Goal: Information Seeking & Learning: Check status

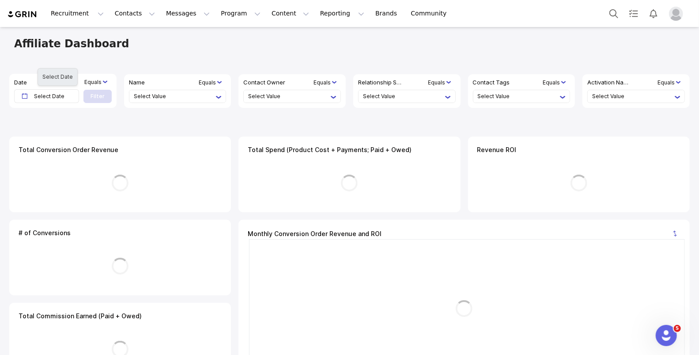
click at [52, 98] on span "Select Date" at bounding box center [49, 96] width 31 height 13
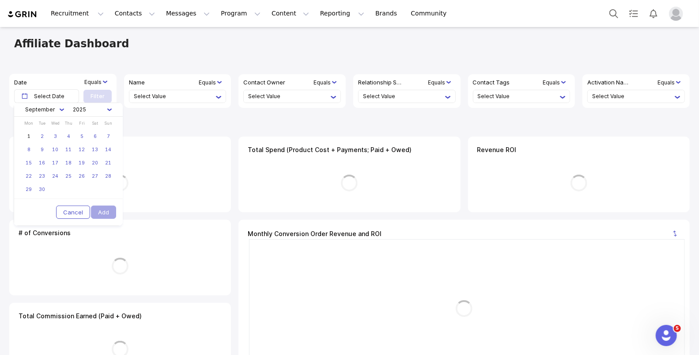
click at [101, 81] on div at bounding box center [95, 82] width 23 height 10
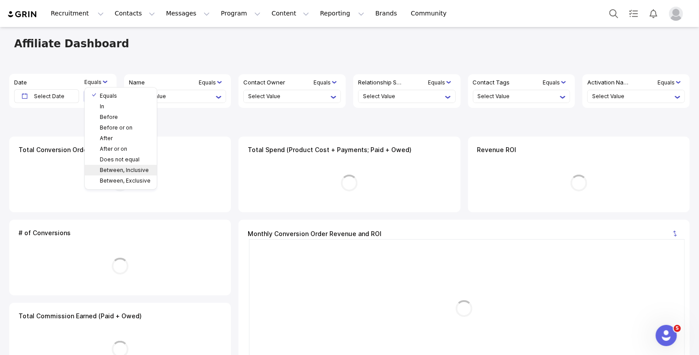
click at [122, 171] on li "Between, Inclusive" at bounding box center [125, 170] width 51 height 11
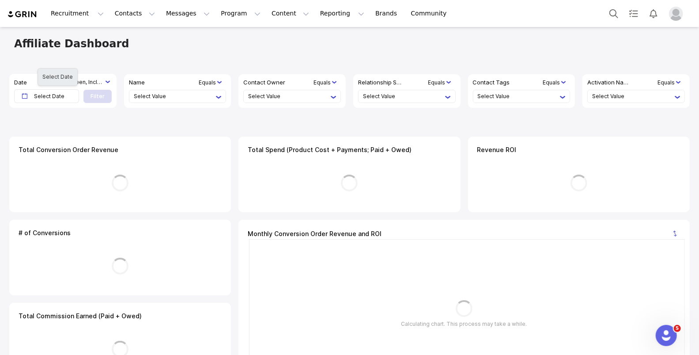
click at [48, 93] on span "Select Date" at bounding box center [49, 96] width 31 height 13
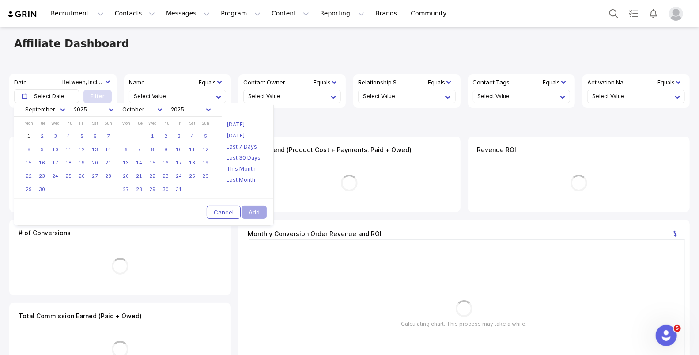
click at [51, 106] on li "September" at bounding box center [40, 109] width 31 height 11
click at [39, 200] on li "August" at bounding box center [42, 199] width 31 height 11
click at [28, 192] on link "25" at bounding box center [28, 189] width 13 height 13
click at [107, 190] on link "31" at bounding box center [108, 189] width 13 height 13
click at [258, 211] on button "Add" at bounding box center [254, 211] width 25 height 13
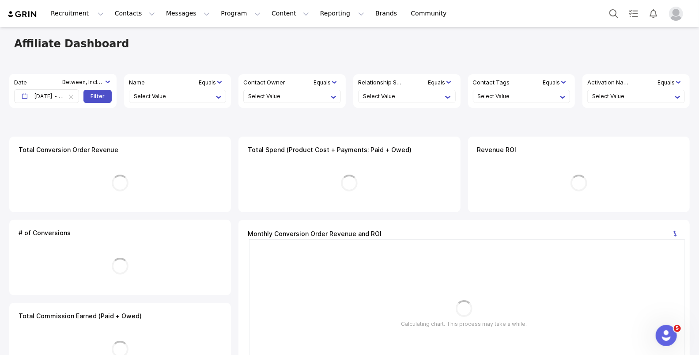
click at [0, 0] on li "Filter" at bounding box center [0, 0] width 0 height 0
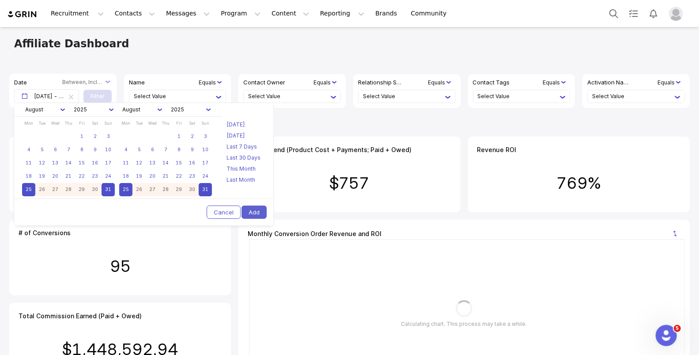
click at [250, 209] on button "Add" at bounding box center [254, 211] width 25 height 13
click at [263, 214] on button "Add" at bounding box center [254, 211] width 25 height 13
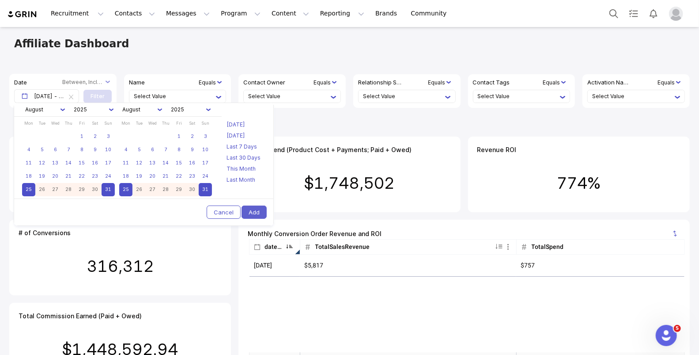
click at [257, 207] on button "Add" at bounding box center [254, 211] width 25 height 13
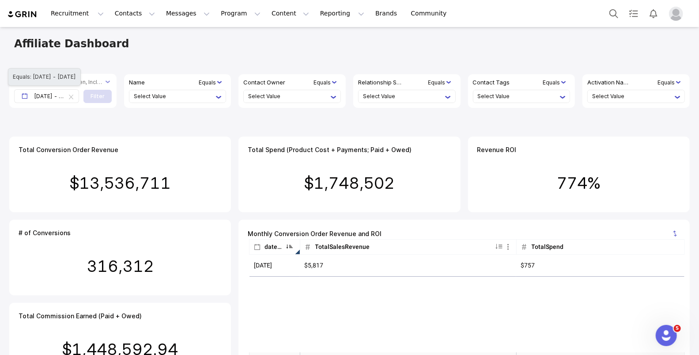
click at [73, 97] on icon at bounding box center [71, 97] width 4 height 4
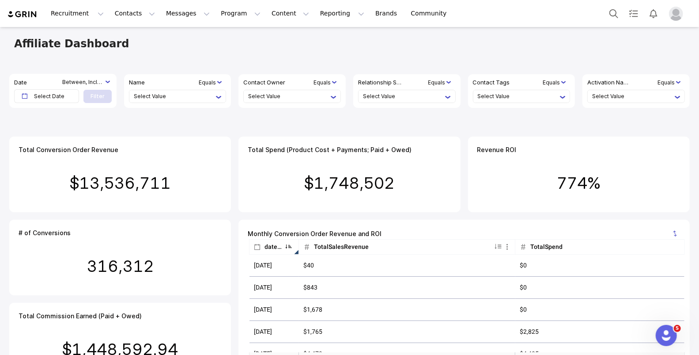
click at [57, 100] on span "Select Date" at bounding box center [49, 96] width 31 height 13
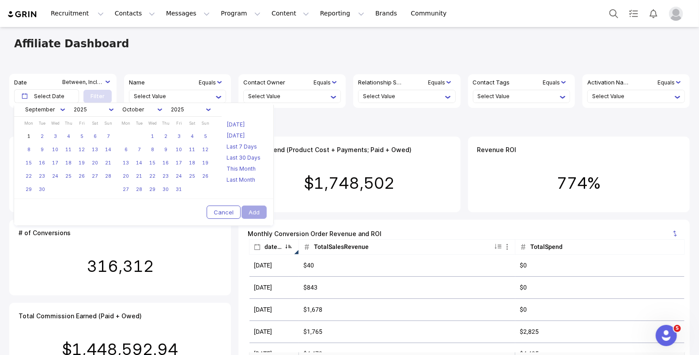
click at [55, 107] on li "September" at bounding box center [40, 109] width 31 height 11
click at [40, 204] on li "September" at bounding box center [42, 209] width 31 height 11
click at [54, 117] on div "Wed" at bounding box center [55, 123] width 13 height 13
click at [52, 113] on li "September" at bounding box center [40, 109] width 31 height 11
click at [45, 201] on li "August" at bounding box center [42, 199] width 31 height 11
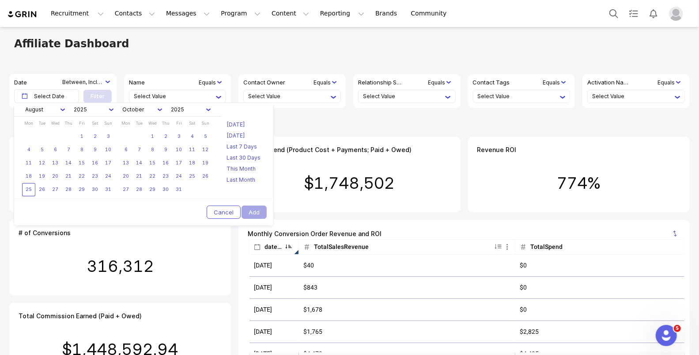
click at [26, 193] on link "25" at bounding box center [28, 189] width 13 height 13
click at [110, 188] on link "31" at bounding box center [108, 189] width 13 height 13
click at [255, 208] on button "Add" at bounding box center [254, 211] width 25 height 13
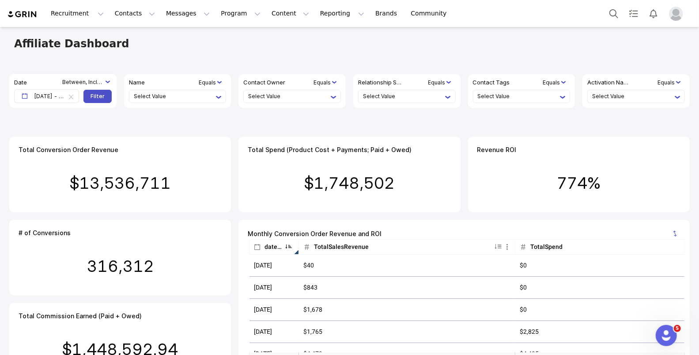
click at [102, 95] on li "Filter" at bounding box center [98, 96] width 14 height 8
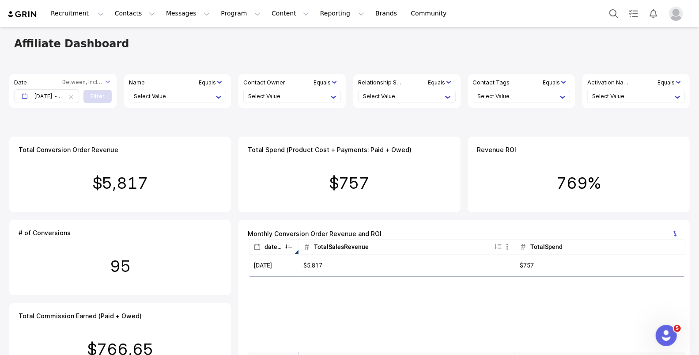
click at [658, 98] on li "Select Value" at bounding box center [633, 96] width 83 height 12
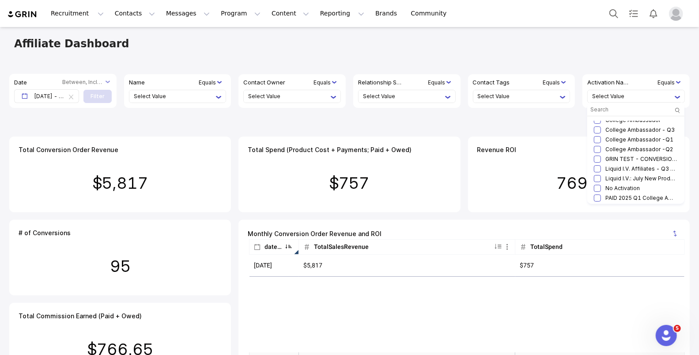
scroll to position [64, 0]
click at [612, 160] on li "Liquid I.V. Affiliates - Q3 Restock!" at bounding box center [641, 158] width 72 height 7
click at [601, 160] on input "checkbox" at bounding box center [597, 158] width 7 height 7
checkbox input "true"
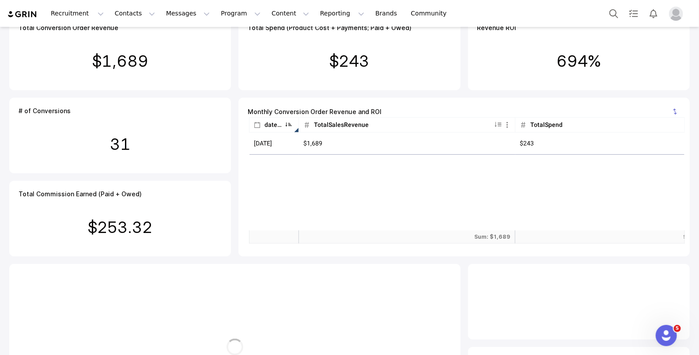
scroll to position [118, 0]
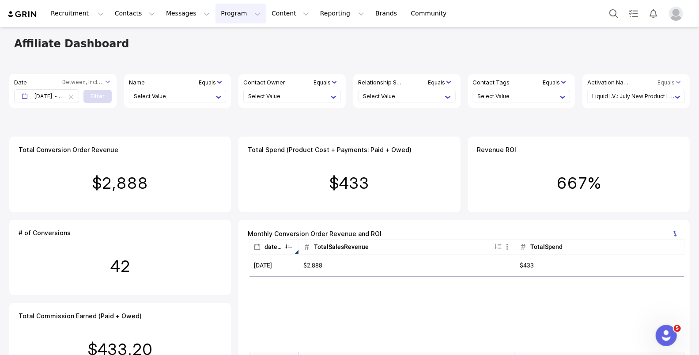
click at [233, 18] on button "Program Program" at bounding box center [241, 14] width 50 height 20
click at [232, 106] on p "Affiliates" at bounding box center [222, 104] width 27 height 9
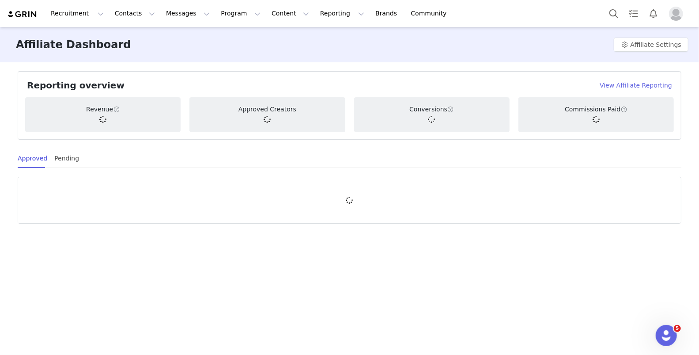
click at [624, 86] on h4 "View Affiliate Reporting" at bounding box center [636, 85] width 72 height 9
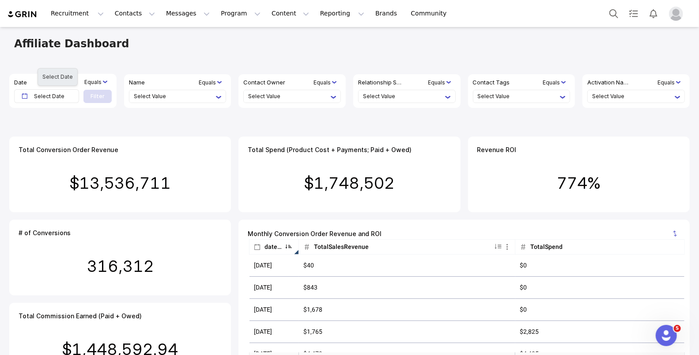
click at [30, 99] on span "Select Date" at bounding box center [46, 96] width 65 height 14
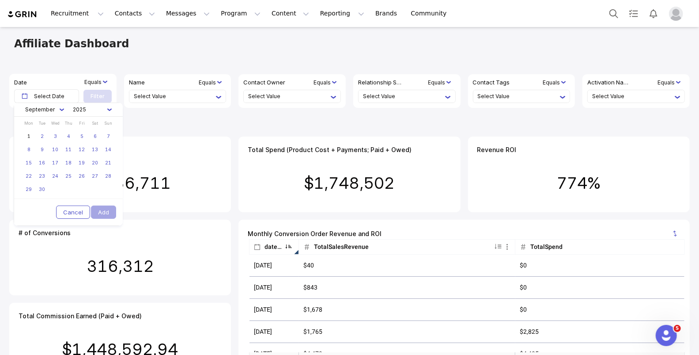
click at [0, 0] on div at bounding box center [0, 0] width 0 height 0
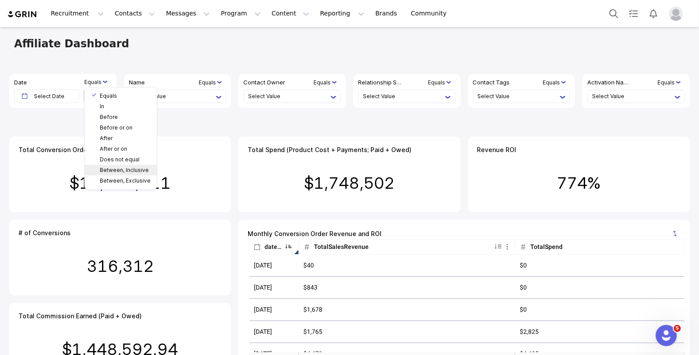
click at [0, 0] on li "Between, Inclusive" at bounding box center [0, 0] width 0 height 0
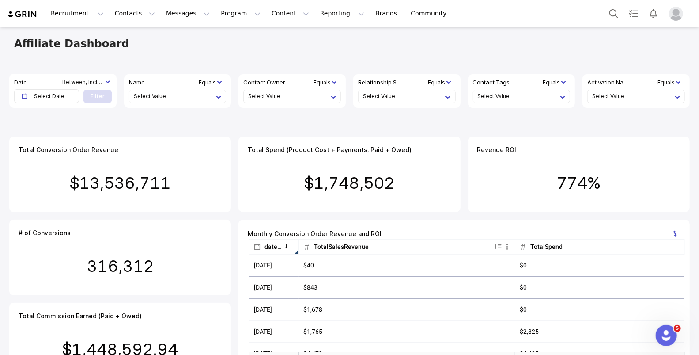
click at [42, 98] on span "Select Date" at bounding box center [49, 96] width 31 height 13
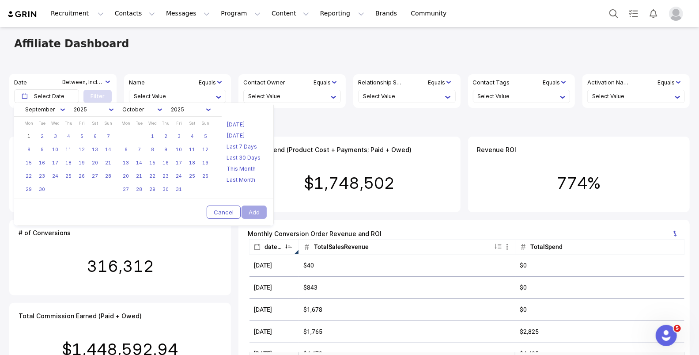
click at [53, 106] on li "September" at bounding box center [40, 109] width 31 height 11
click at [45, 199] on li "August" at bounding box center [42, 199] width 31 height 11
click at [28, 189] on link "25" at bounding box center [28, 189] width 13 height 13
click at [110, 188] on link "31" at bounding box center [108, 189] width 13 height 13
click at [260, 212] on button "Add" at bounding box center [254, 211] width 25 height 13
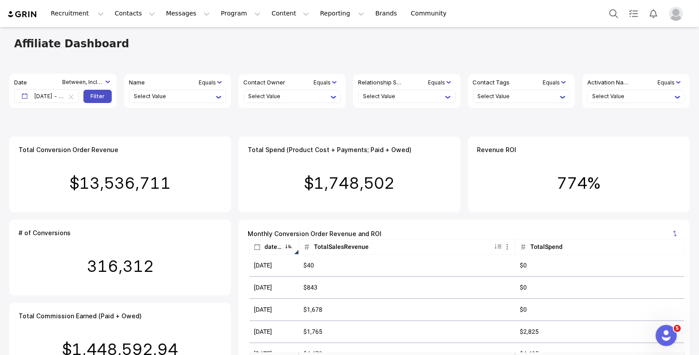
click at [98, 93] on li "Filter" at bounding box center [98, 96] width 14 height 8
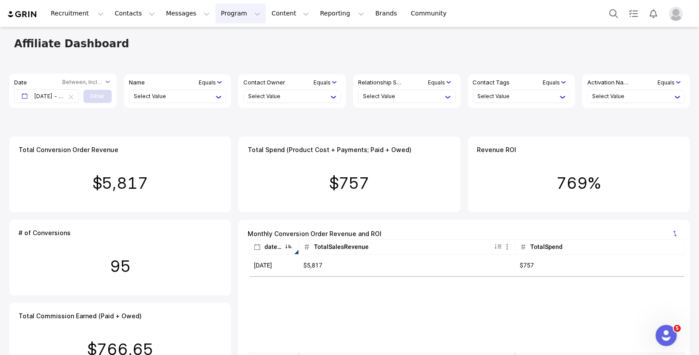
click at [229, 17] on button "Program Program" at bounding box center [241, 14] width 50 height 20
click at [223, 106] on p "Affiliates" at bounding box center [222, 104] width 27 height 9
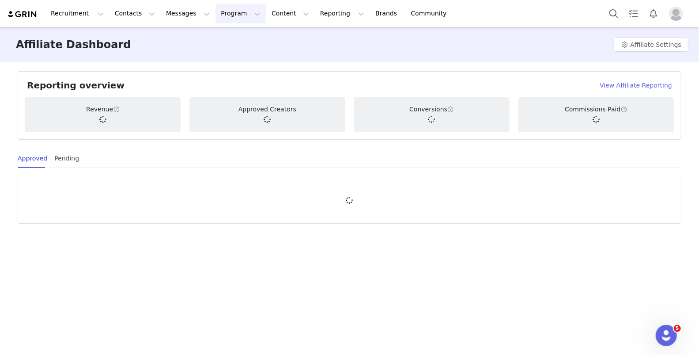
click at [233, 18] on button "Program Program" at bounding box center [241, 14] width 50 height 20
click at [227, 42] on p "Activations" at bounding box center [226, 38] width 34 height 9
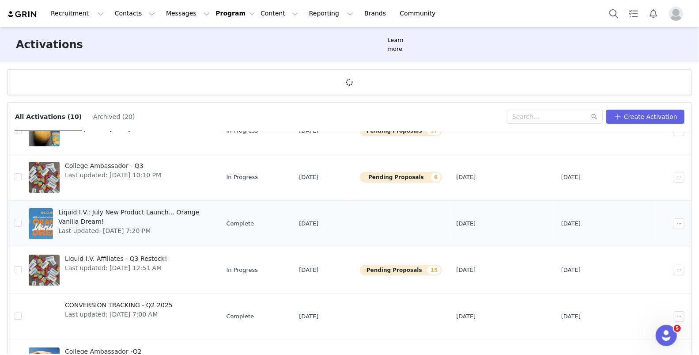
scroll to position [47, 0]
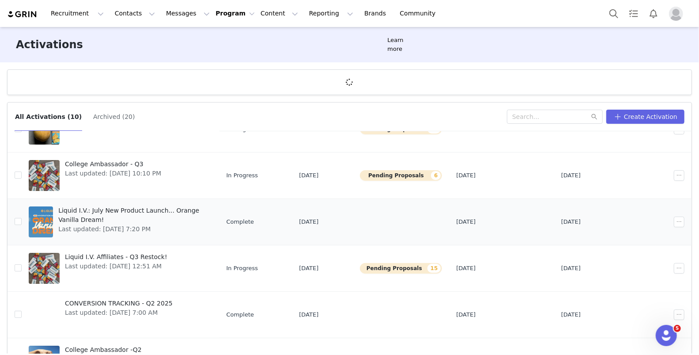
click at [91, 208] on span "Liquid I.V.: July New Product Launch... Orange Vanilla Dream!" at bounding box center [132, 215] width 148 height 19
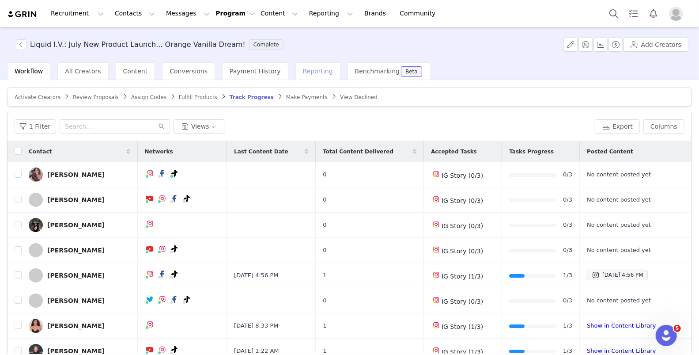
click at [295, 76] on div "Reporting" at bounding box center [317, 71] width 45 height 18
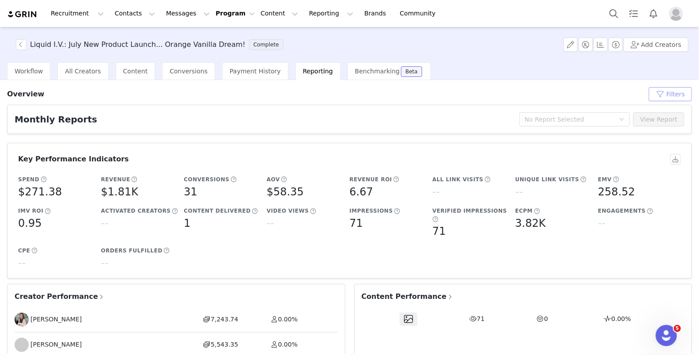
click at [660, 94] on button "Filters" at bounding box center [670, 94] width 43 height 14
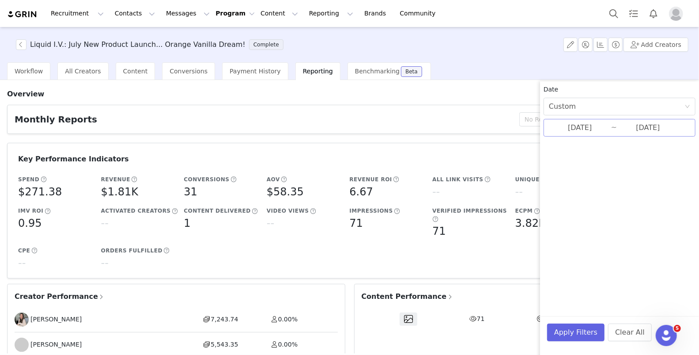
click at [578, 124] on input "08/18/2025" at bounding box center [580, 127] width 62 height 11
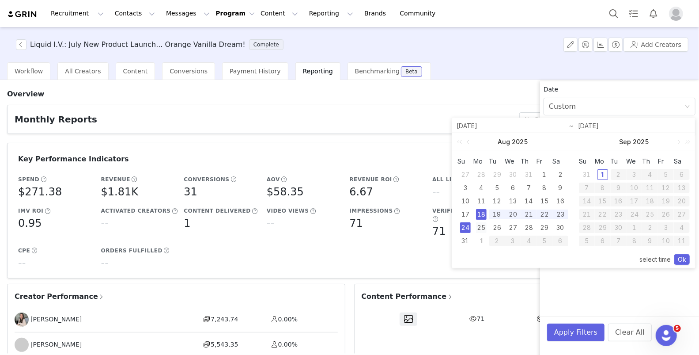
click at [482, 225] on div "25" at bounding box center [481, 227] width 11 height 11
click at [464, 240] on div "31" at bounding box center [465, 240] width 11 height 11
type input "08/25/2025"
type input "08/31/2025"
type input "08/25/2025"
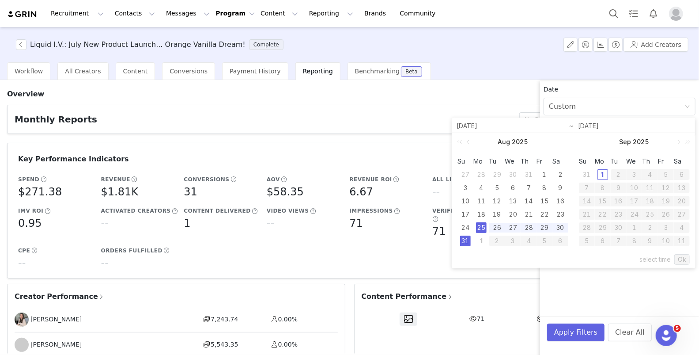
type input "08/31/2025"
click at [672, 257] on div "select time Ok" at bounding box center [573, 259] width 232 height 17
click at [679, 258] on link "Ok" at bounding box center [681, 259] width 15 height 11
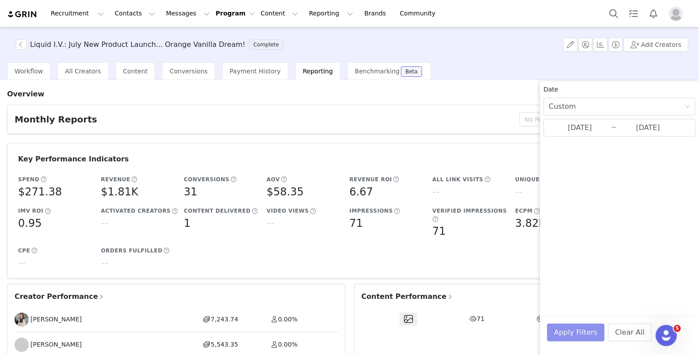
click at [570, 329] on button "Apply Filters" at bounding box center [575, 332] width 57 height 18
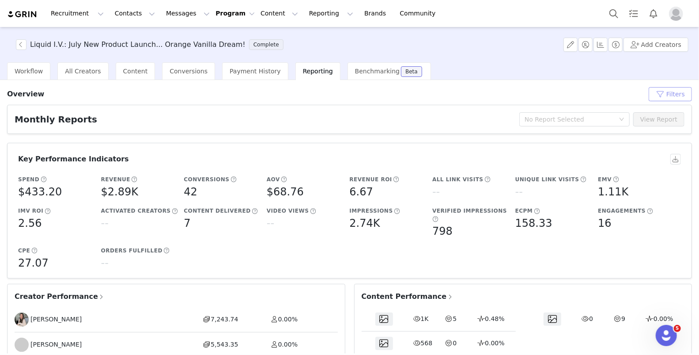
click at [682, 94] on button "Filters" at bounding box center [670, 94] width 43 height 14
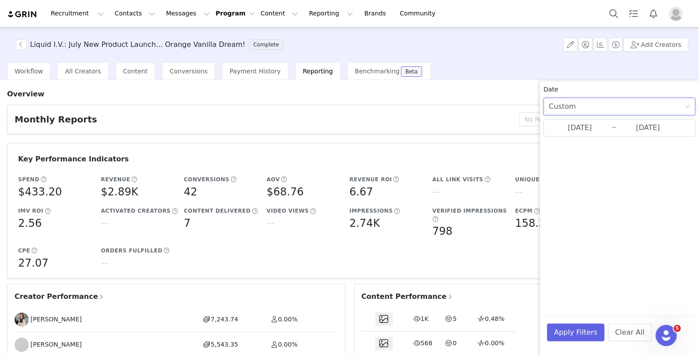
click at [680, 107] on div "Custom" at bounding box center [617, 106] width 136 height 17
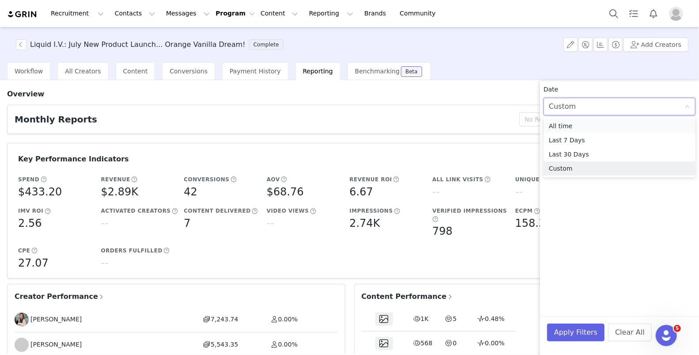
click at [614, 123] on li "All time" at bounding box center [620, 126] width 152 height 14
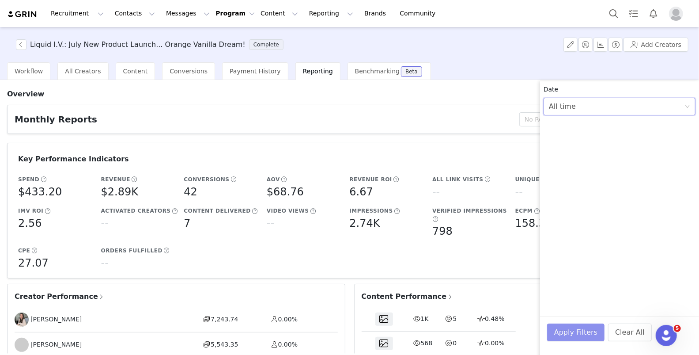
click at [571, 331] on button "Apply Filters" at bounding box center [575, 332] width 57 height 18
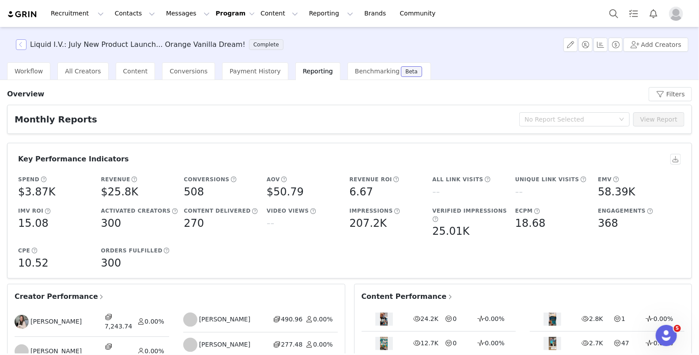
click at [21, 45] on button "button" at bounding box center [21, 44] width 11 height 11
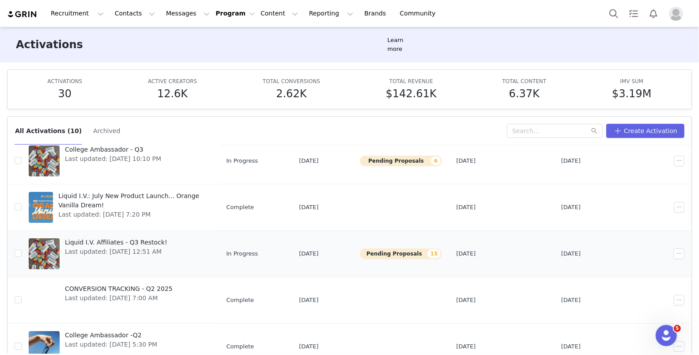
scroll to position [79, 0]
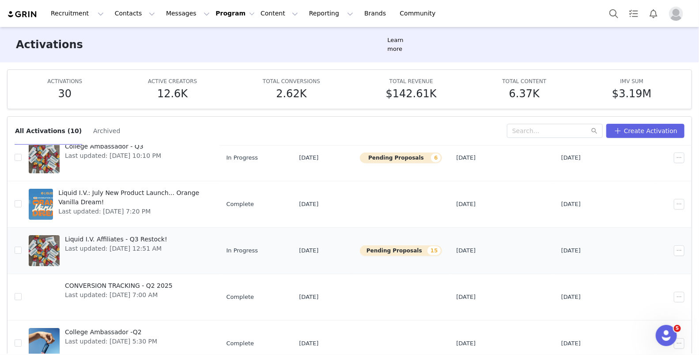
click at [137, 237] on span "Liquid I.V. Affiliates - Q3 Restock!" at bounding box center [116, 238] width 102 height 9
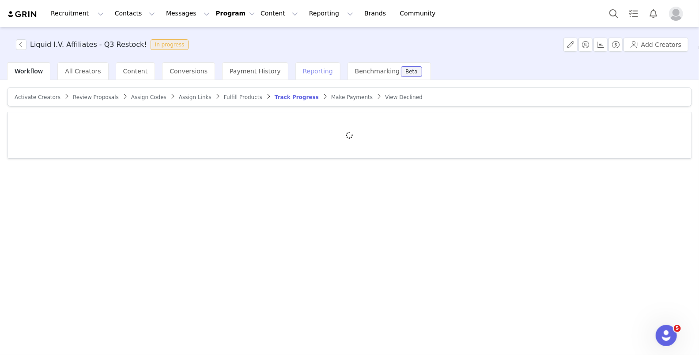
click at [295, 78] on div "Reporting" at bounding box center [317, 71] width 45 height 18
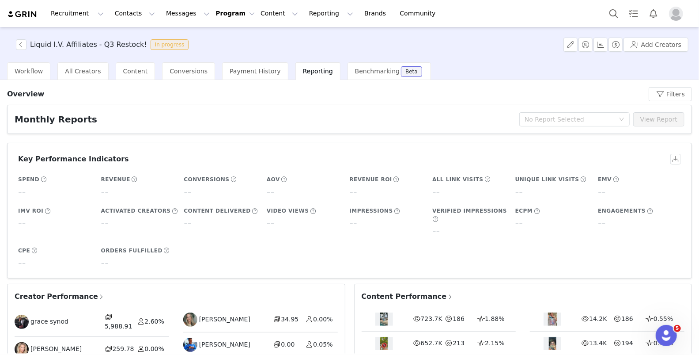
click at [303, 69] on span "Reporting" at bounding box center [318, 71] width 30 height 7
click at [666, 95] on button "Filters" at bounding box center [670, 94] width 43 height 14
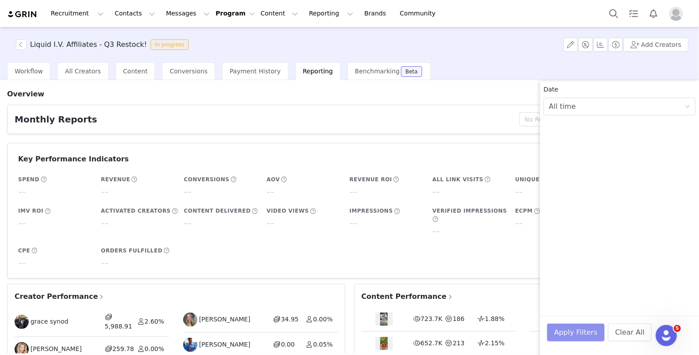
click at [562, 332] on button "Apply Filters" at bounding box center [575, 332] width 57 height 18
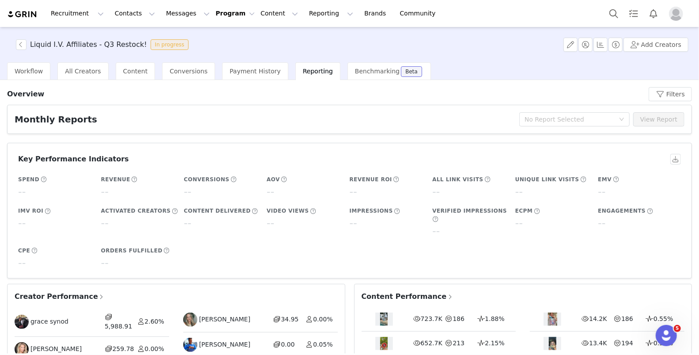
click at [306, 68] on span "Reporting" at bounding box center [318, 71] width 30 height 7
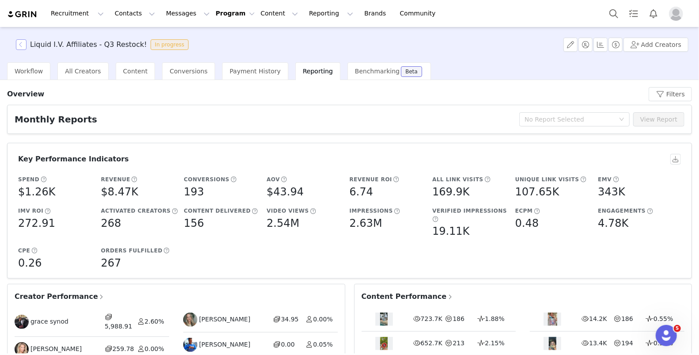
click at [21, 44] on button "button" at bounding box center [21, 44] width 11 height 11
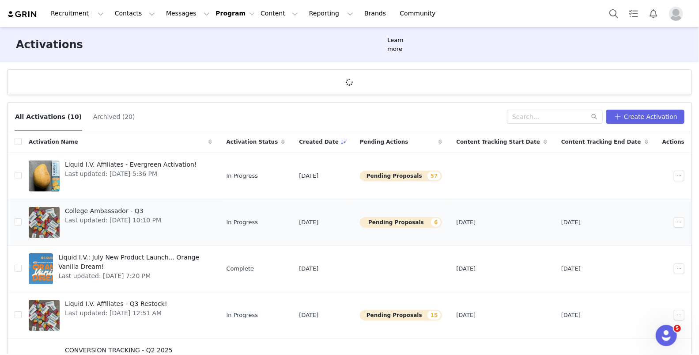
click at [120, 209] on span "College Ambassador - Q3" at bounding box center [113, 210] width 96 height 9
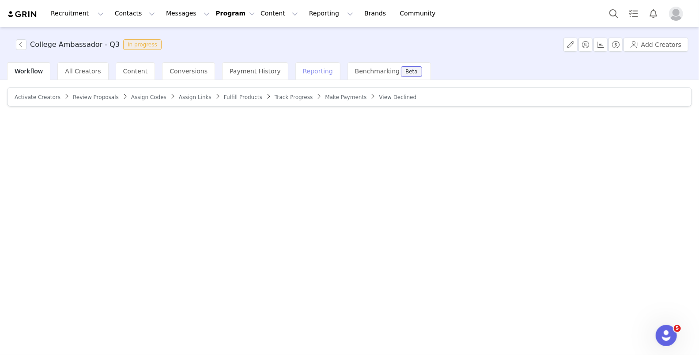
click at [303, 72] on span "Reporting" at bounding box center [318, 71] width 30 height 7
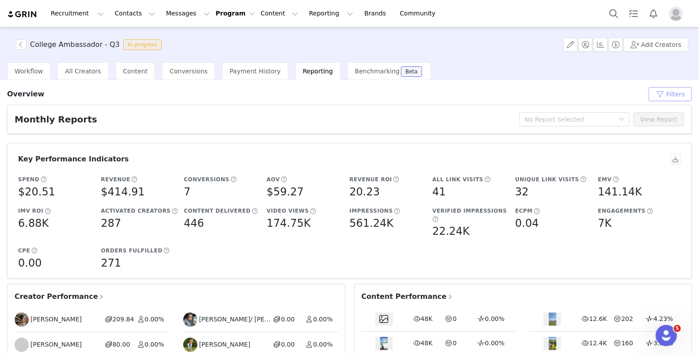
click at [672, 91] on button "Filters" at bounding box center [670, 94] width 43 height 14
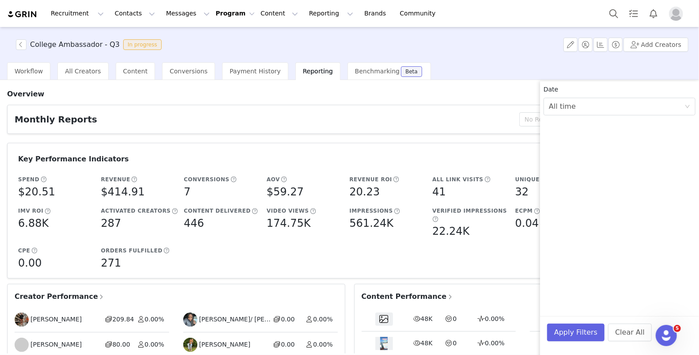
click at [522, 78] on div "Workflow All Creators Content Conversions Payment History Reporting Benchmarkin…" at bounding box center [353, 71] width 692 height 18
click at [663, 104] on div "All time" at bounding box center [617, 106] width 136 height 17
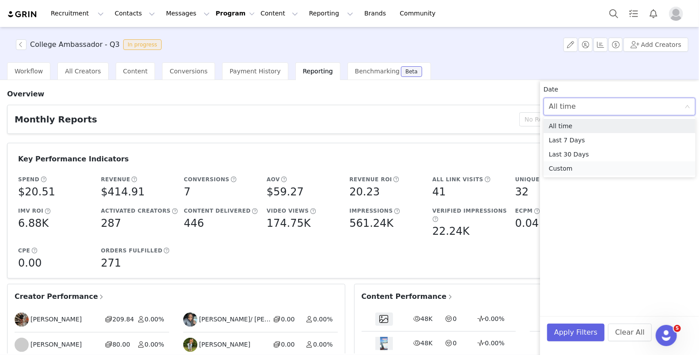
click at [579, 167] on li "Custom" at bounding box center [620, 168] width 152 height 14
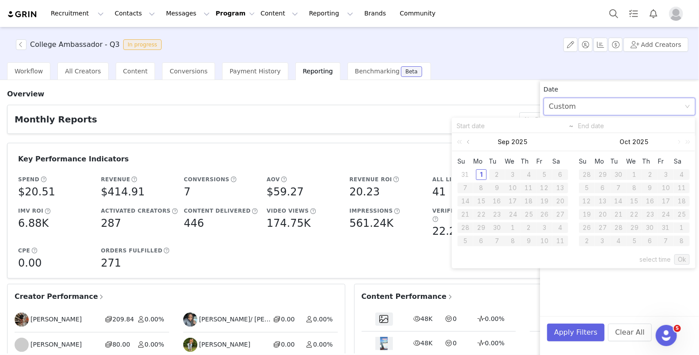
click at [469, 141] on link at bounding box center [469, 142] width 8 height 18
click at [478, 227] on div "25" at bounding box center [481, 227] width 11 height 11
type input "08/25/2025"
click at [472, 238] on td "31" at bounding box center [465, 240] width 16 height 13
type input "08/31/2025"
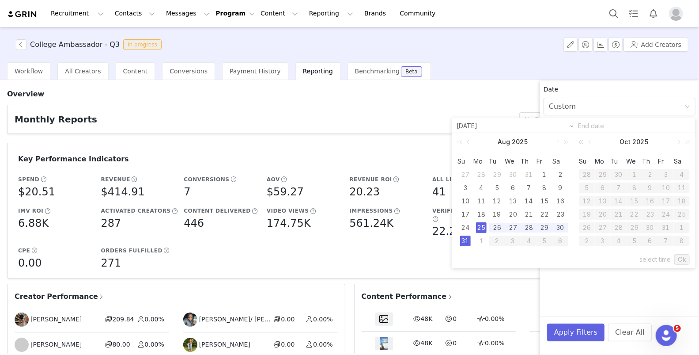
type input "08/25/2025"
type input "08/31/2025"
click at [682, 258] on link "Ok" at bounding box center [681, 259] width 15 height 11
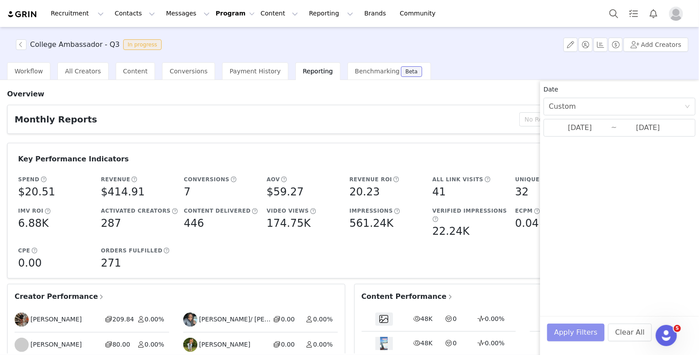
click at [567, 332] on button "Apply Filters" at bounding box center [575, 332] width 57 height 18
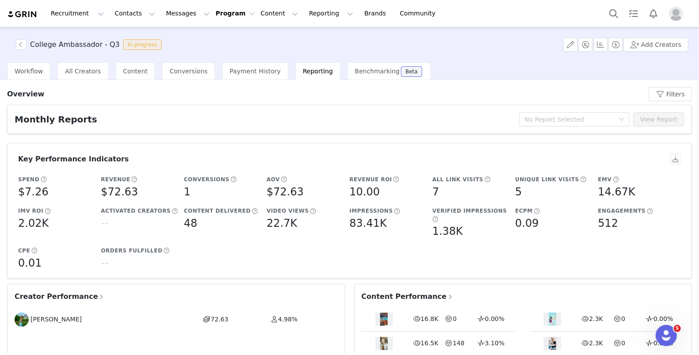
click at [679, 11] on img "Profile" at bounding box center [676, 14] width 14 height 14
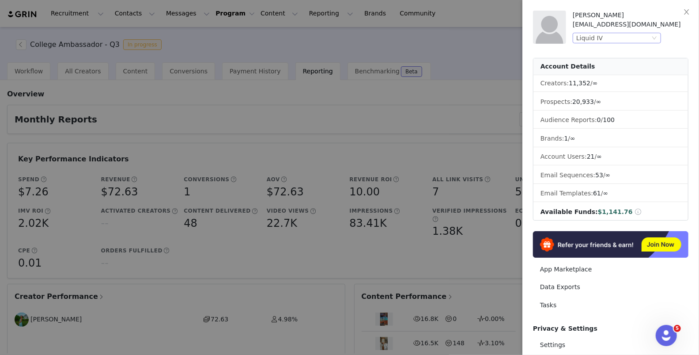
click at [635, 35] on div "Liquid IV" at bounding box center [613, 38] width 74 height 10
click at [609, 57] on li "Liquid IV 2" at bounding box center [635, 54] width 124 height 14
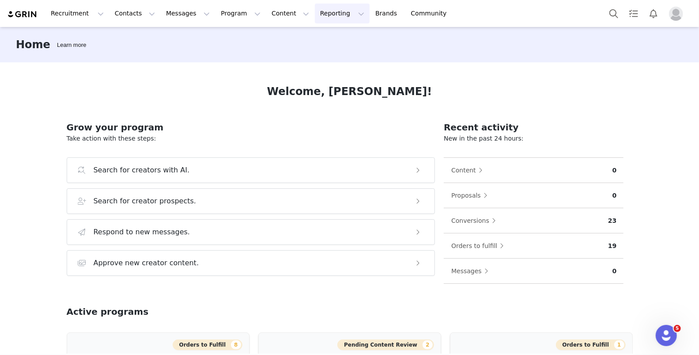
click at [334, 15] on button "Reporting Reporting" at bounding box center [342, 14] width 55 height 20
click at [324, 57] on p "Report Builder" at bounding box center [322, 55] width 44 height 9
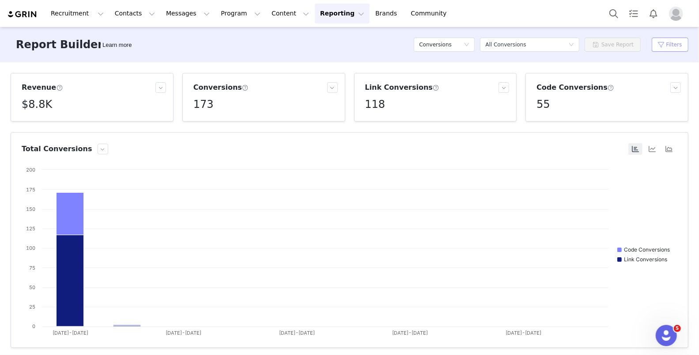
click at [677, 45] on button "Filters" at bounding box center [670, 45] width 37 height 14
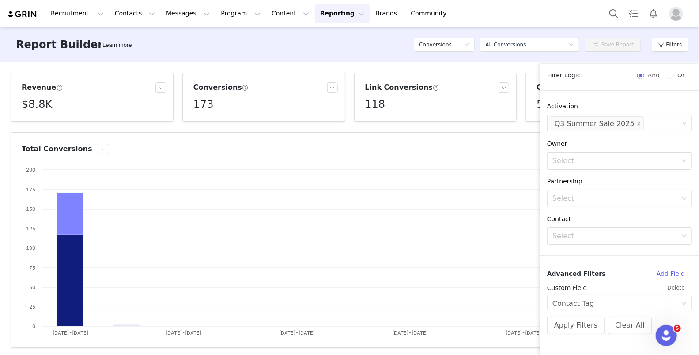
scroll to position [108, 0]
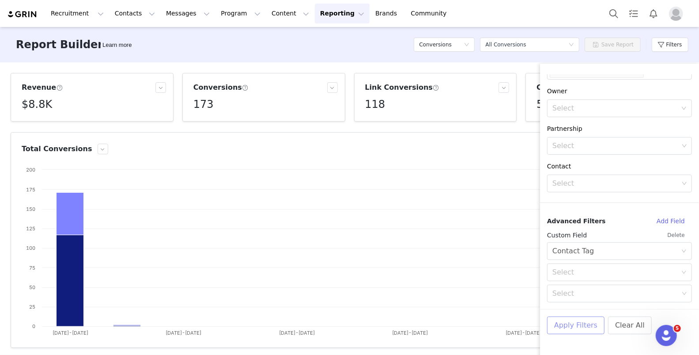
click at [582, 326] on button "Apply Filters" at bounding box center [575, 325] width 57 height 18
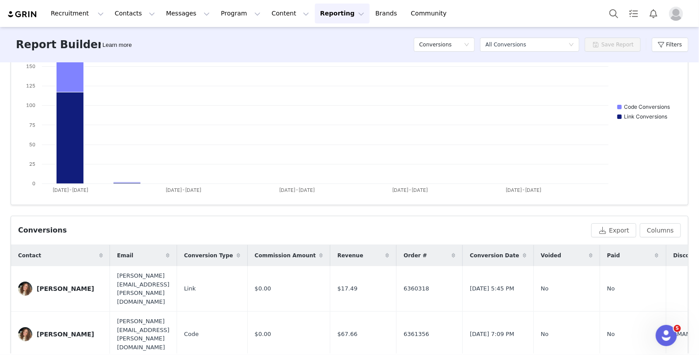
scroll to position [0, 0]
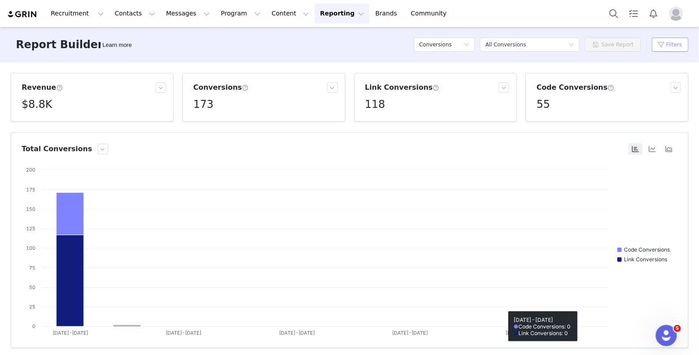
click at [675, 42] on button "Filters" at bounding box center [670, 45] width 37 height 14
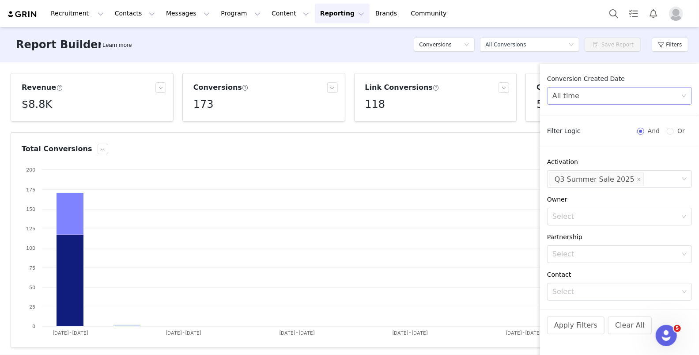
click at [642, 96] on div "All time" at bounding box center [616, 95] width 129 height 17
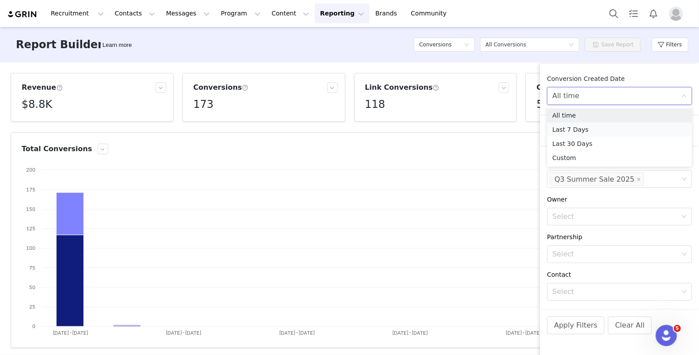
click at [607, 132] on li "Last 7 Days" at bounding box center [619, 129] width 145 height 14
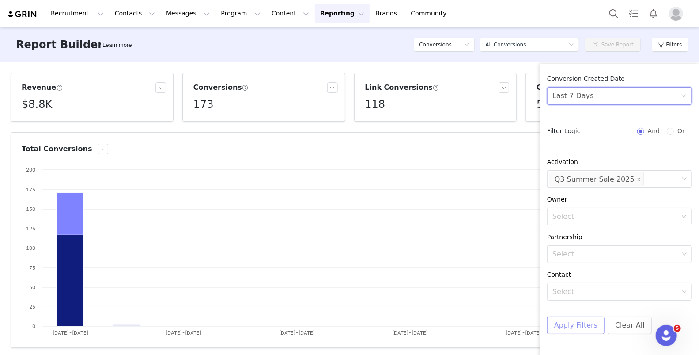
click at [586, 324] on button "Apply Filters" at bounding box center [575, 325] width 57 height 18
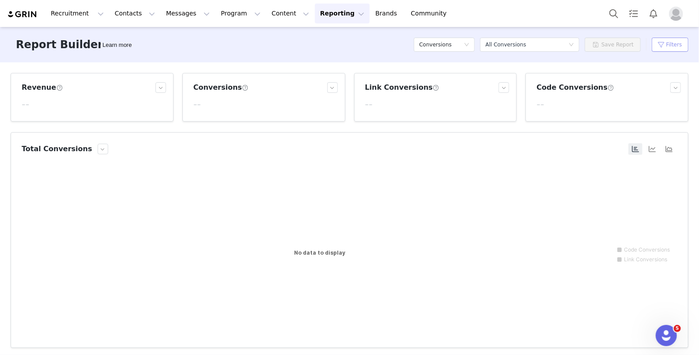
click at [661, 46] on button "Filters" at bounding box center [670, 45] width 37 height 14
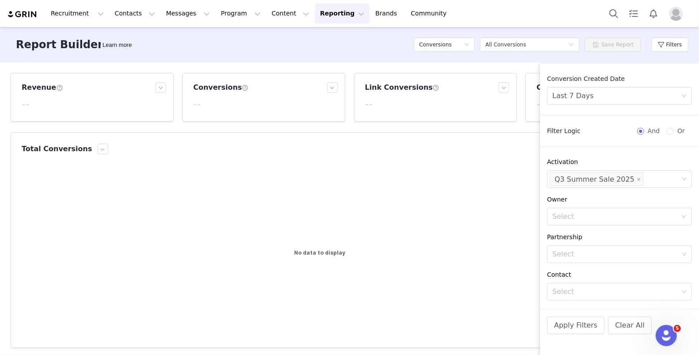
click at [589, 125] on div "Conversion Created Date Last 7 Days Filter Logic And Or Activation Select Q3 Su…" at bounding box center [619, 191] width 159 height 234
